Goal: Task Accomplishment & Management: Manage account settings

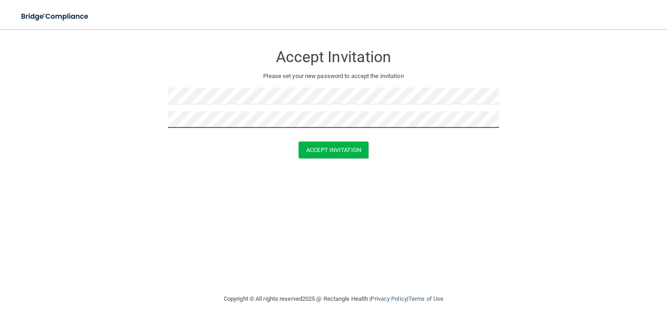
click at [299, 142] on button "Accept Invitation" at bounding box center [334, 150] width 70 height 17
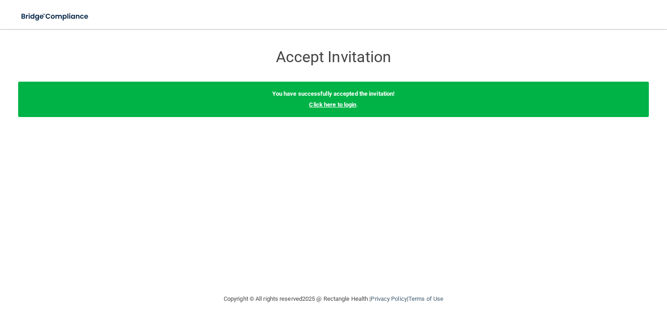
click at [332, 107] on link "Click here to login" at bounding box center [332, 104] width 47 height 7
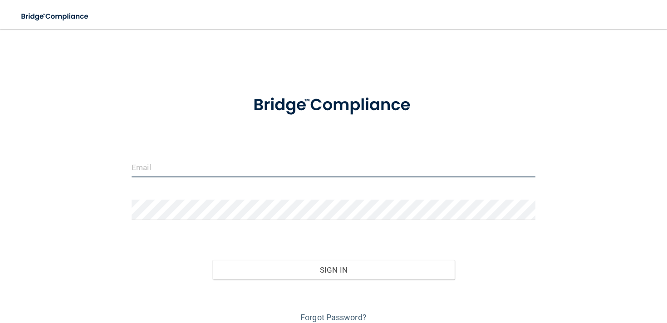
click at [242, 172] on input "email" at bounding box center [334, 167] width 404 height 20
type input "[EMAIL_ADDRESS][DOMAIN_NAME]"
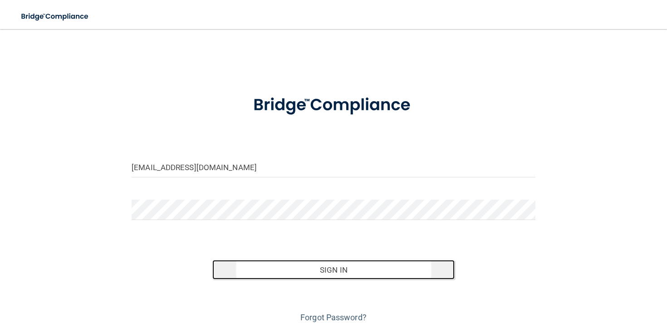
click at [335, 261] on button "Sign In" at bounding box center [333, 270] width 242 height 20
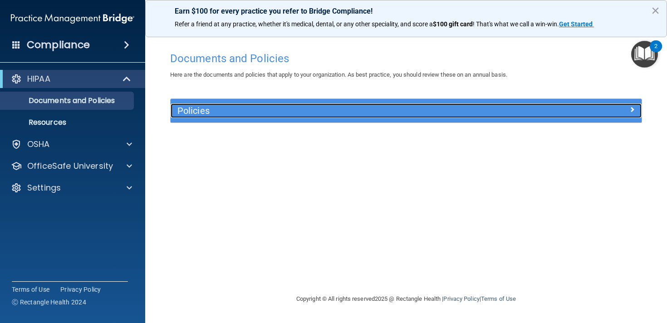
click at [634, 114] on span at bounding box center [632, 109] width 5 height 11
